Goal: Task Accomplishment & Management: Use online tool/utility

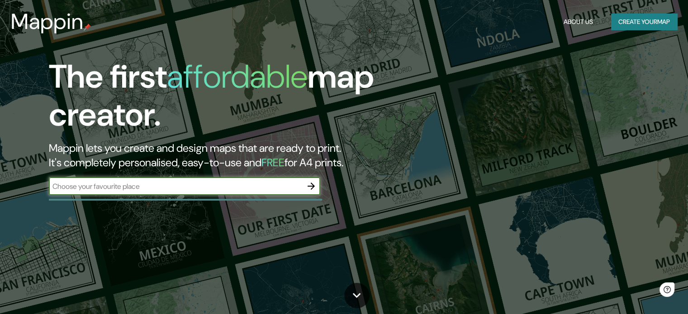
drag, startPoint x: 0, startPoint y: 0, endPoint x: 255, endPoint y: 184, distance: 314.5
click at [255, 184] on input "text" at bounding box center [175, 186] width 253 height 10
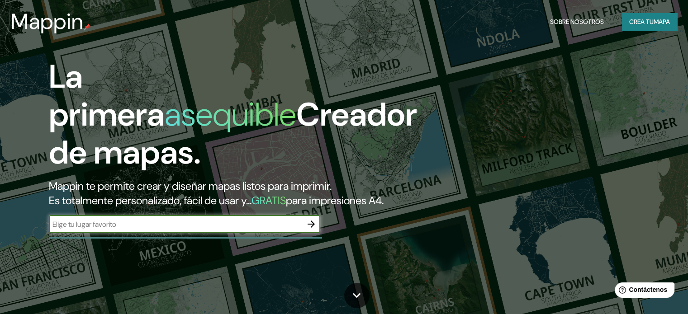
click at [161, 230] on input "text" at bounding box center [175, 224] width 253 height 10
paste input "Centro Eco Cultural - Sueli Pontes"
type input "Centro Eco Cultural - Sueli Pontes"
click at [307, 230] on icon "button" at bounding box center [311, 224] width 11 height 11
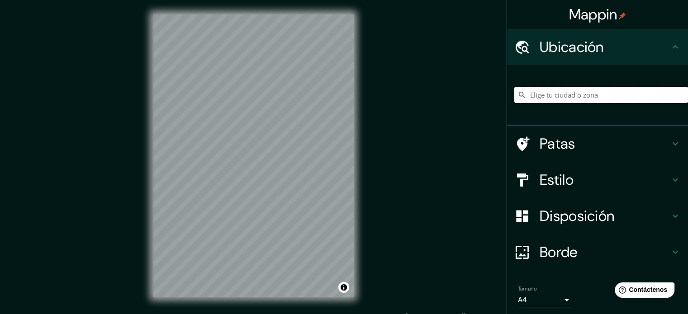
click at [579, 97] on input "Elige tu ciudad o zona" at bounding box center [601, 95] width 174 height 16
paste input "Centro Eco Cultural - Sueli Pontes"
click at [613, 95] on input "Beco Cultural, Centro, Itapipoca - Ceará, 62500, Brasil" at bounding box center [601, 95] width 174 height 16
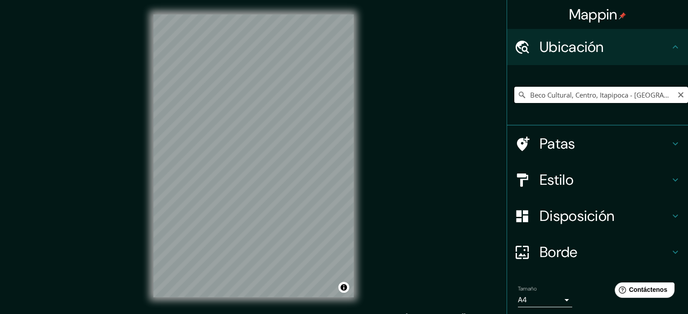
paste input "Centro Eco Cultural - Sueli Pontes"
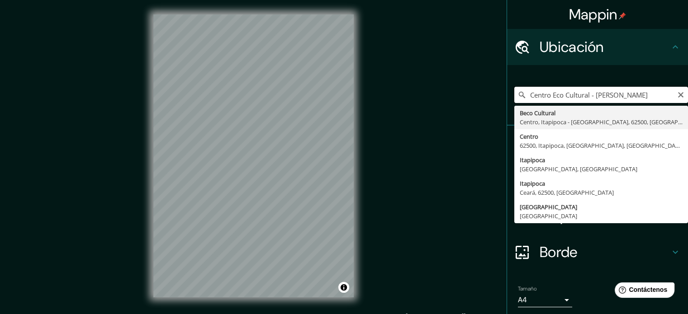
drag, startPoint x: 632, startPoint y: 95, endPoint x: 584, endPoint y: 96, distance: 47.9
click at [584, 96] on input "Centro Eco Cultural - Sueli Pontes" at bounding box center [601, 95] width 174 height 16
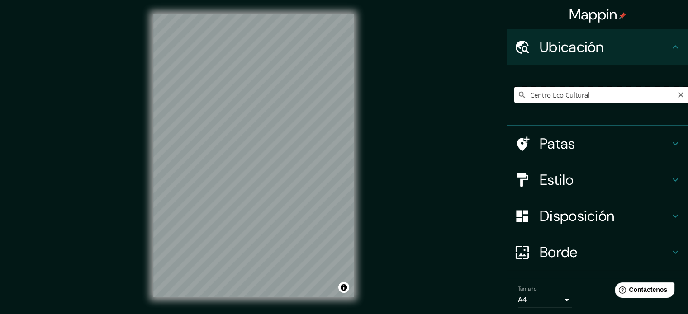
click at [564, 99] on input "Centro Eco Cultural" at bounding box center [601, 95] width 174 height 16
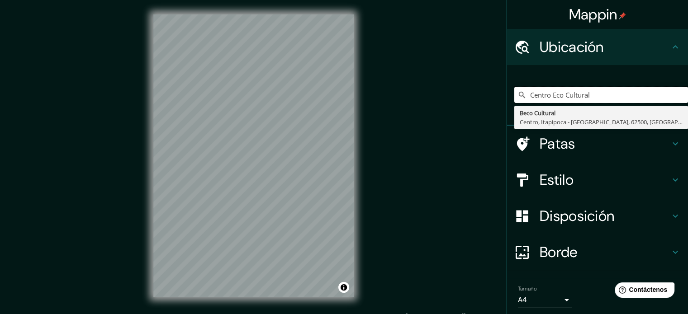
click at [340, 104] on div "Mappin Ubicación Centro Eco Cultural Beco Cultural Centro, Itapipoca - Ceará, 6…" at bounding box center [344, 163] width 688 height 326
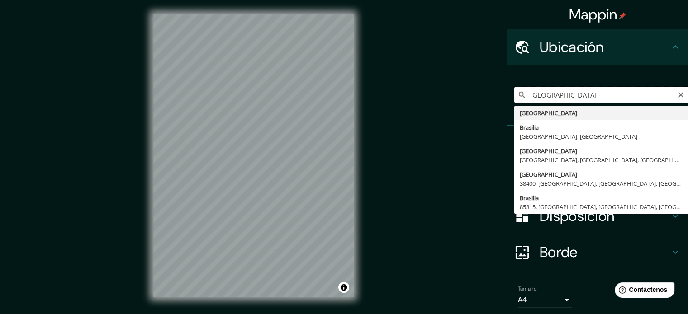
drag, startPoint x: 527, startPoint y: 98, endPoint x: 394, endPoint y: 101, distance: 133.0
click at [394, 101] on div "Mappin Ubicación Brasil Brasil Brasilia Distrito Federal, Brasil Brasileña São …" at bounding box center [344, 163] width 688 height 326
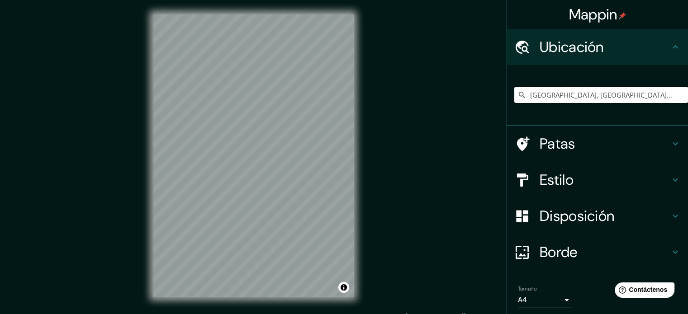
drag, startPoint x: 630, startPoint y: 88, endPoint x: 424, endPoint y: 75, distance: 206.6
click at [426, 88] on div "Mappin Ubicación São Paulo, São Paulo, Brasil Patas Estilo Disposición Borde El…" at bounding box center [344, 163] width 688 height 326
drag, startPoint x: 628, startPoint y: 99, endPoint x: 373, endPoint y: 101, distance: 255.5
click at [373, 101] on div "Mappin Ubicación Niterói, Río de Janeiro, Brasil Patas Estilo Disposición Borde…" at bounding box center [344, 163] width 688 height 326
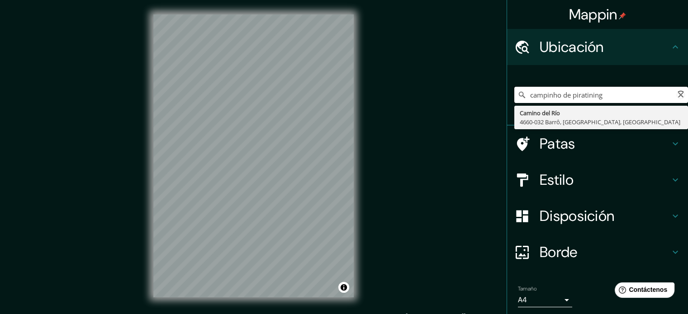
type input "campinho de piratininga"
drag, startPoint x: 608, startPoint y: 95, endPoint x: 499, endPoint y: 99, distance: 108.6
click at [499, 99] on div "Mappin Ubicación campinho de piratininga Camino del Río 4660-032 Barrô, Viseu, …" at bounding box center [344, 163] width 688 height 326
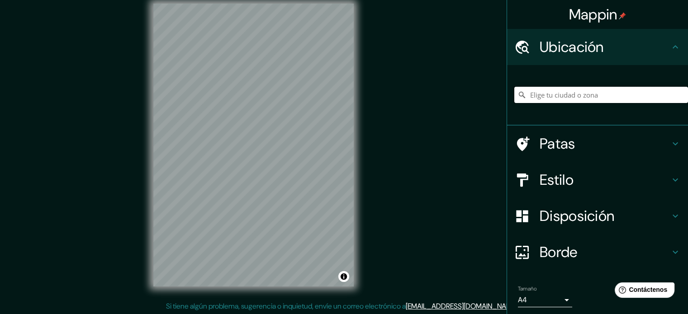
scroll to position [12, 0]
click at [359, 37] on div "© Mapbox © OpenStreetMap Improve this map" at bounding box center [253, 144] width 229 height 312
click at [379, 153] on div "Mappin Ubicación Patas Estilo Disposición Borde Elige un borde. Consejo : puede…" at bounding box center [344, 151] width 688 height 326
click at [365, 148] on div "© Mapbox © OpenStreetMap Improve this map" at bounding box center [253, 144] width 229 height 312
click at [150, 203] on div "© Mapbox © OpenStreetMap Improve this map" at bounding box center [253, 144] width 229 height 312
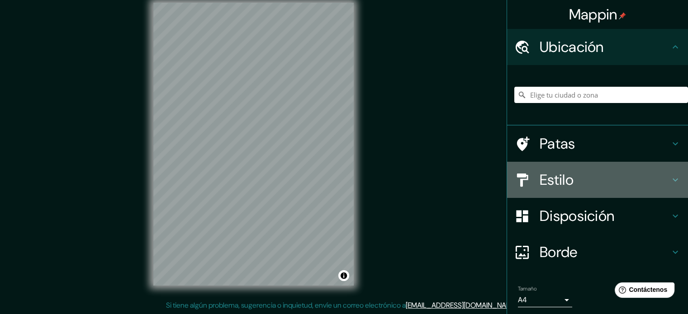
click at [647, 183] on h4 "Estilo" at bounding box center [604, 180] width 130 height 18
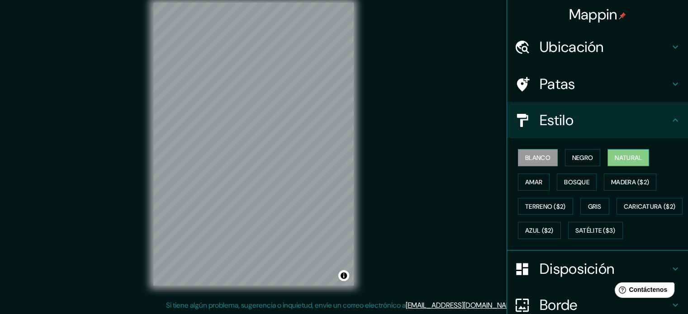
click at [614, 155] on font "Natural" at bounding box center [627, 158] width 27 height 8
click at [534, 185] on font "Amar" at bounding box center [533, 182] width 17 height 8
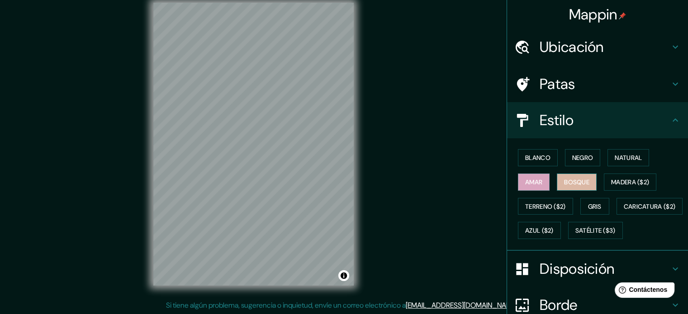
click at [576, 181] on font "Bosque" at bounding box center [576, 182] width 25 height 8
click at [596, 203] on font "Gris" at bounding box center [595, 207] width 14 height 8
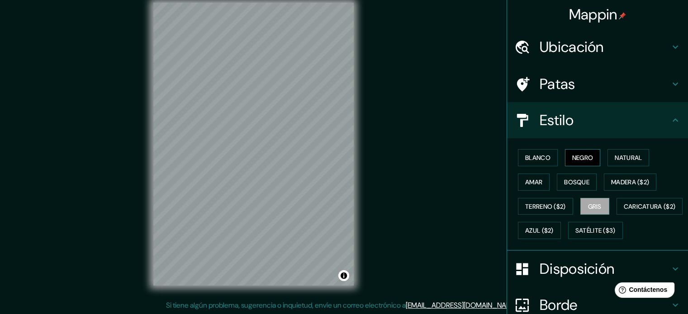
click at [580, 162] on font "Negro" at bounding box center [582, 158] width 21 height 12
click at [538, 157] on font "Blanco" at bounding box center [537, 158] width 25 height 8
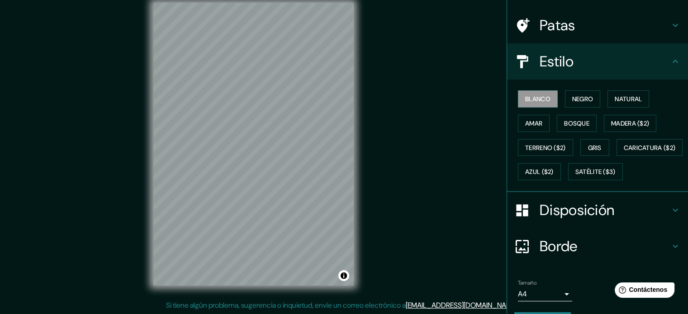
scroll to position [90, 0]
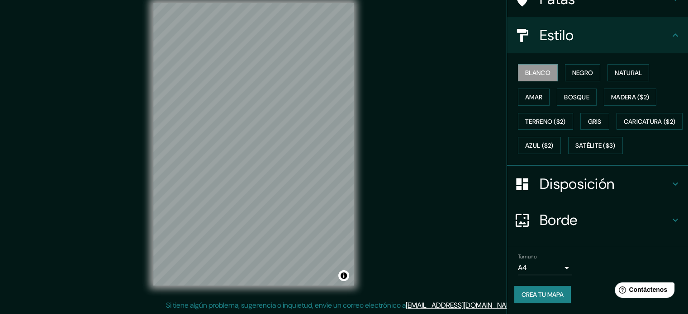
click at [670, 189] on icon at bounding box center [675, 184] width 11 height 11
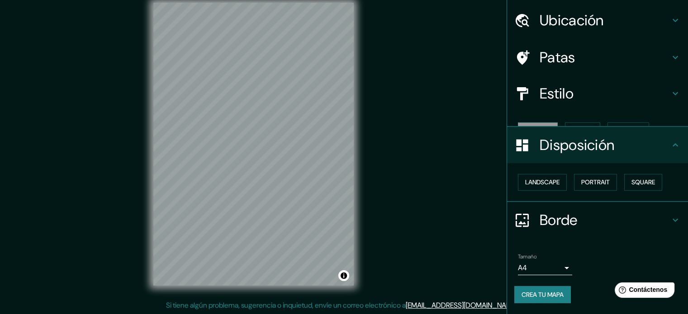
scroll to position [11, 0]
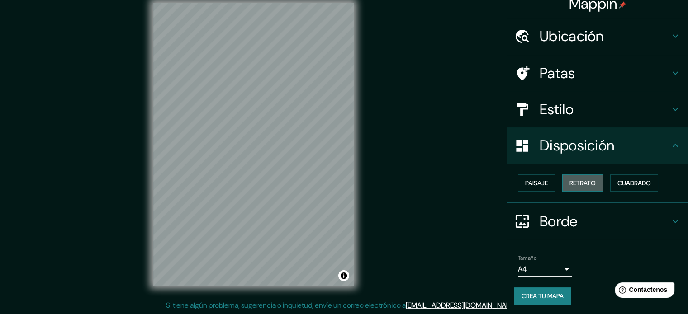
click at [569, 186] on font "Retrato" at bounding box center [582, 183] width 26 height 8
click at [531, 183] on font "Paisaje" at bounding box center [536, 183] width 23 height 8
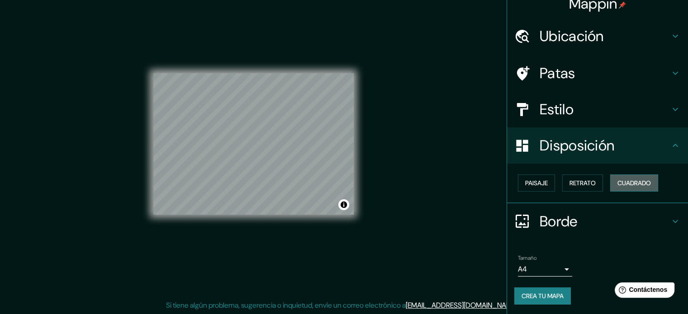
click at [630, 186] on font "Cuadrado" at bounding box center [633, 183] width 33 height 8
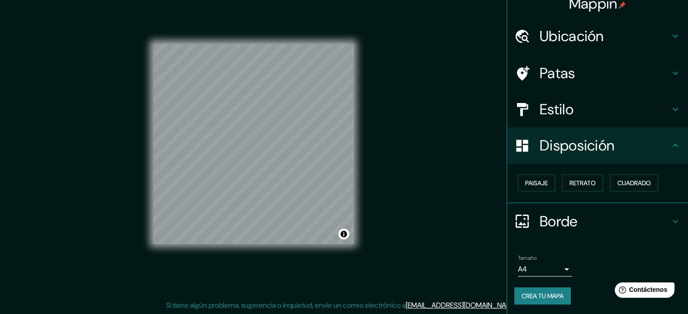
click at [552, 293] on font "Crea tu mapa" at bounding box center [542, 296] width 42 height 8
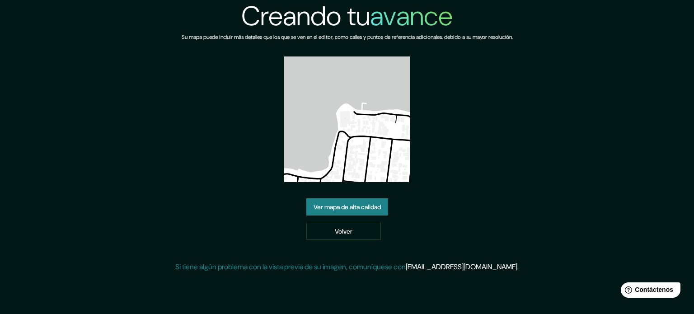
click at [369, 210] on font "Ver mapa de alta calidad" at bounding box center [347, 207] width 67 height 8
